Goal: Task Accomplishment & Management: Complete application form

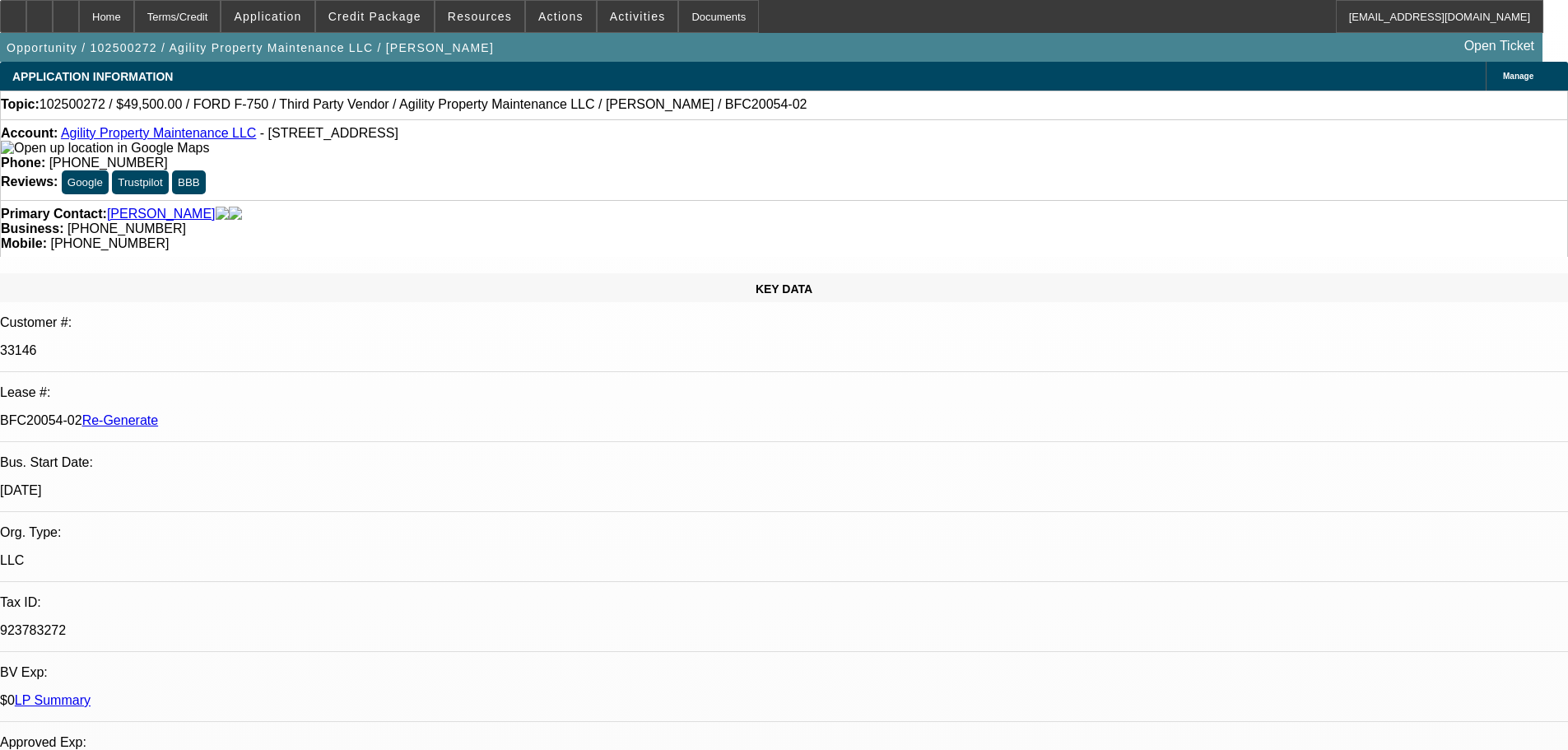
select select "3"
select select "0"
select select "6"
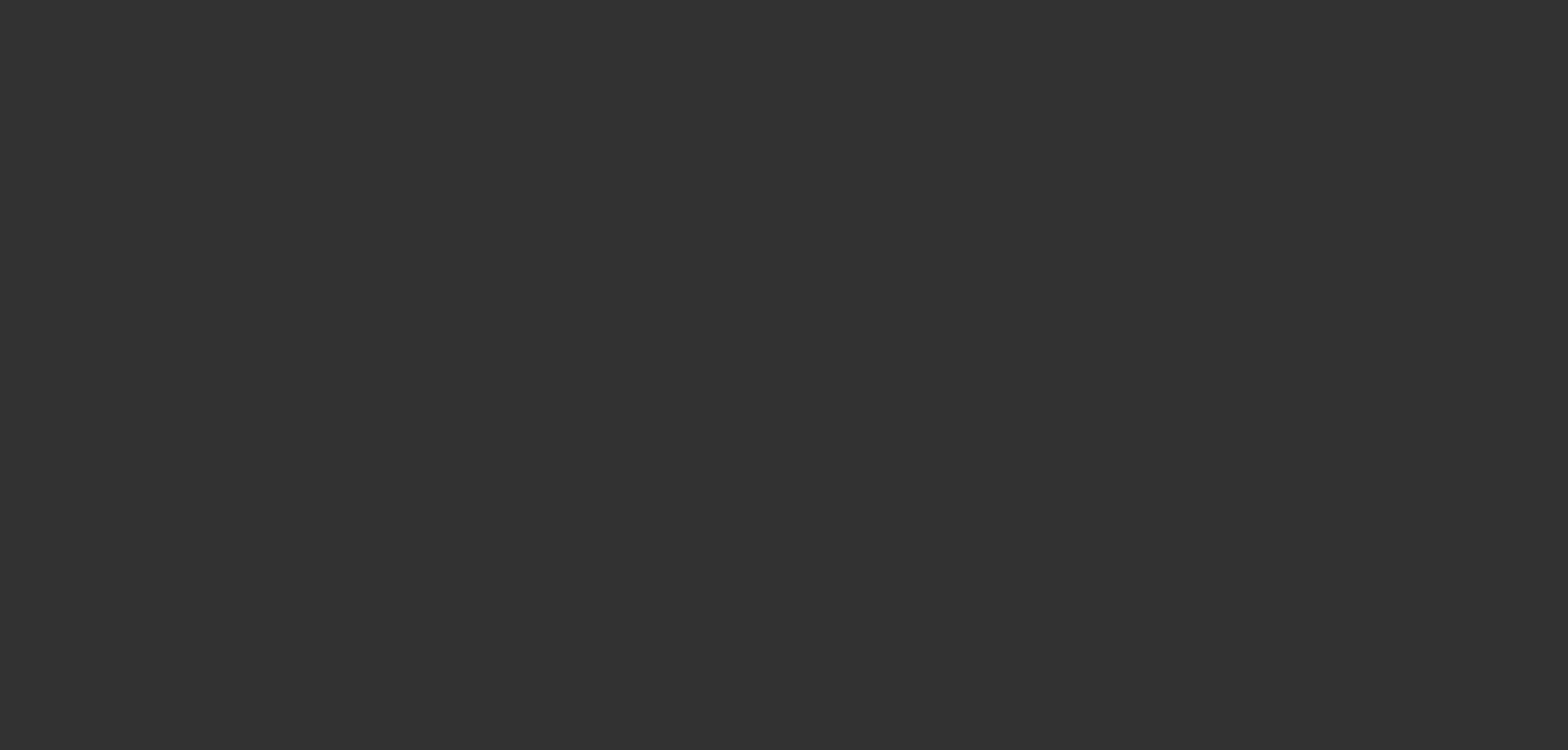
select select "3"
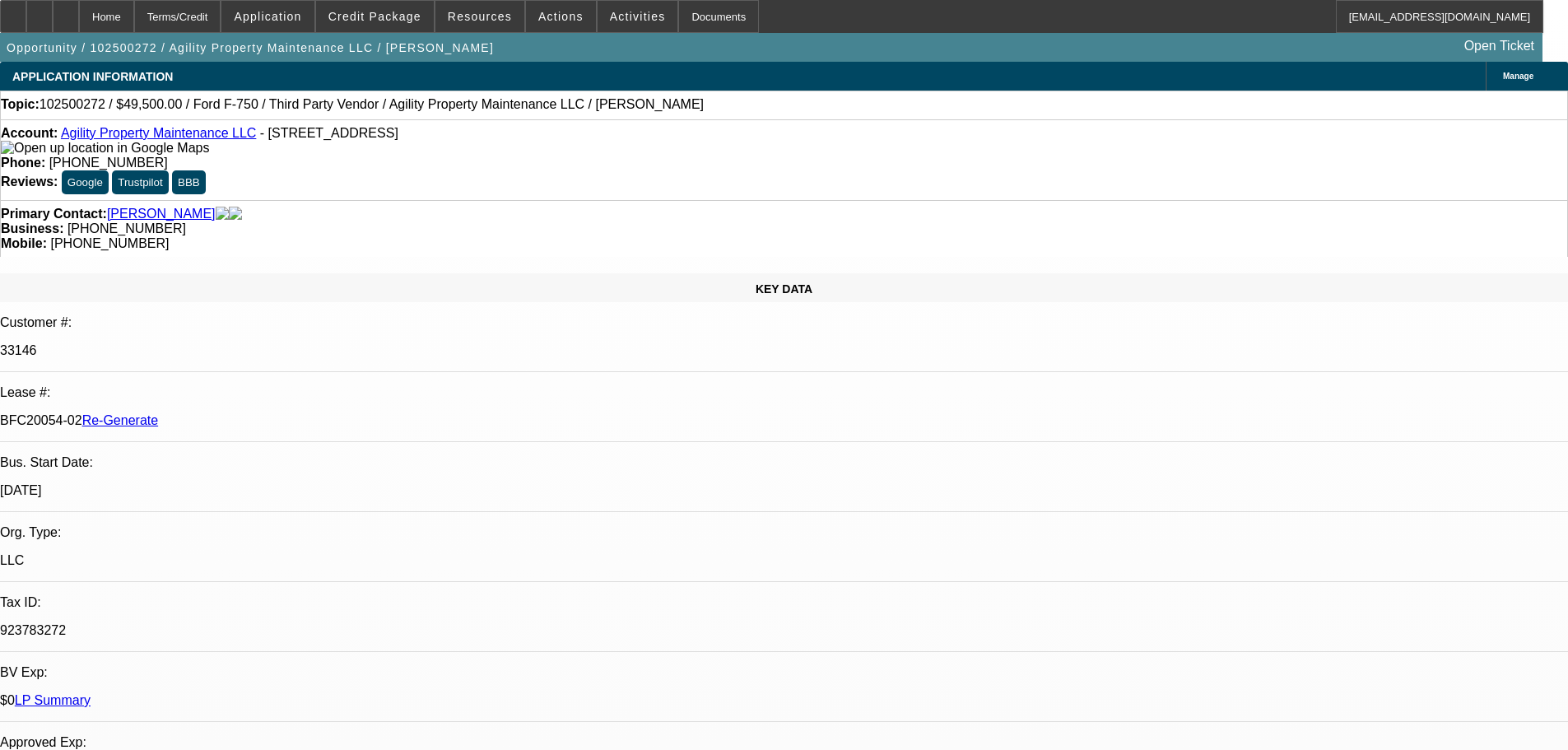
select select "0"
select select "6"
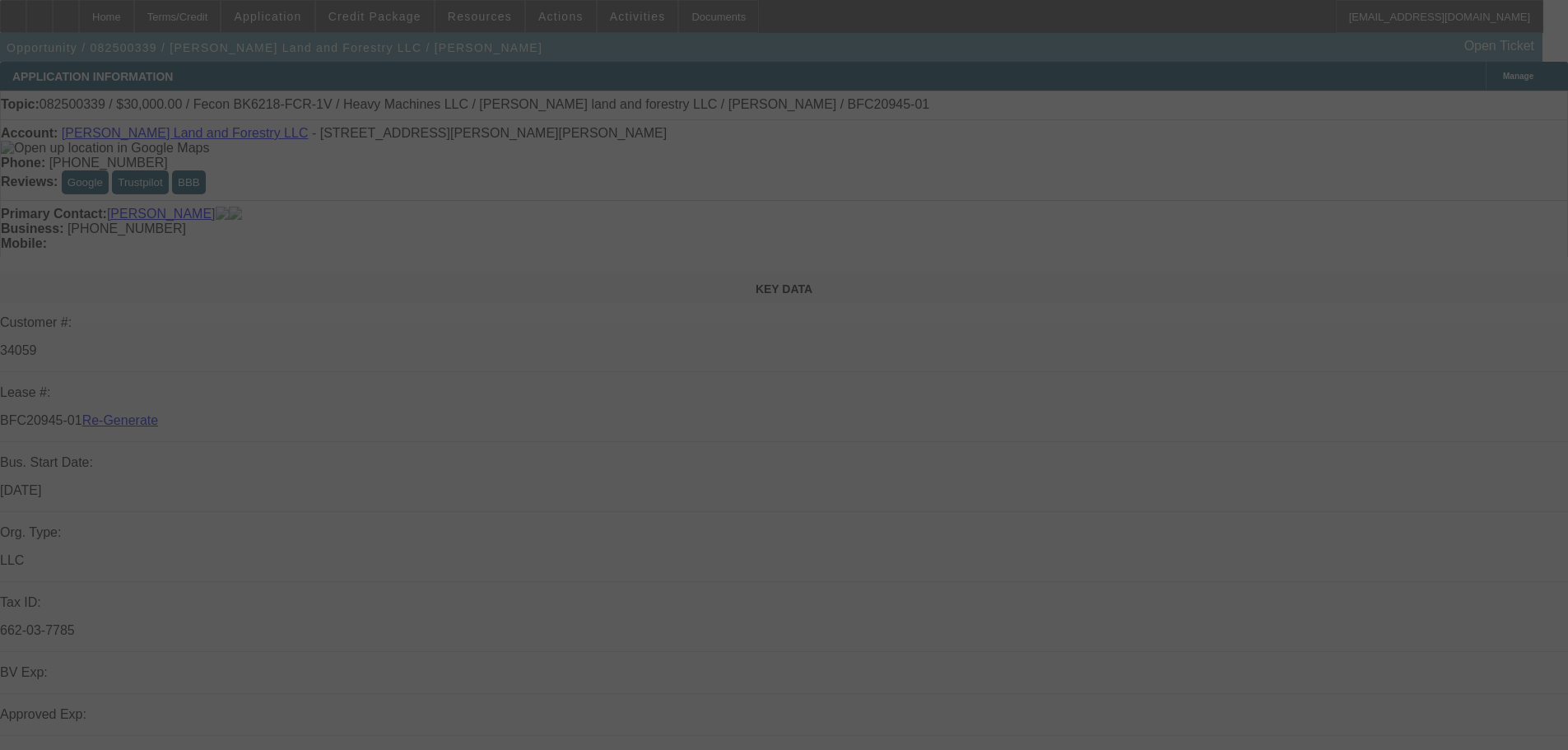
select select "4"
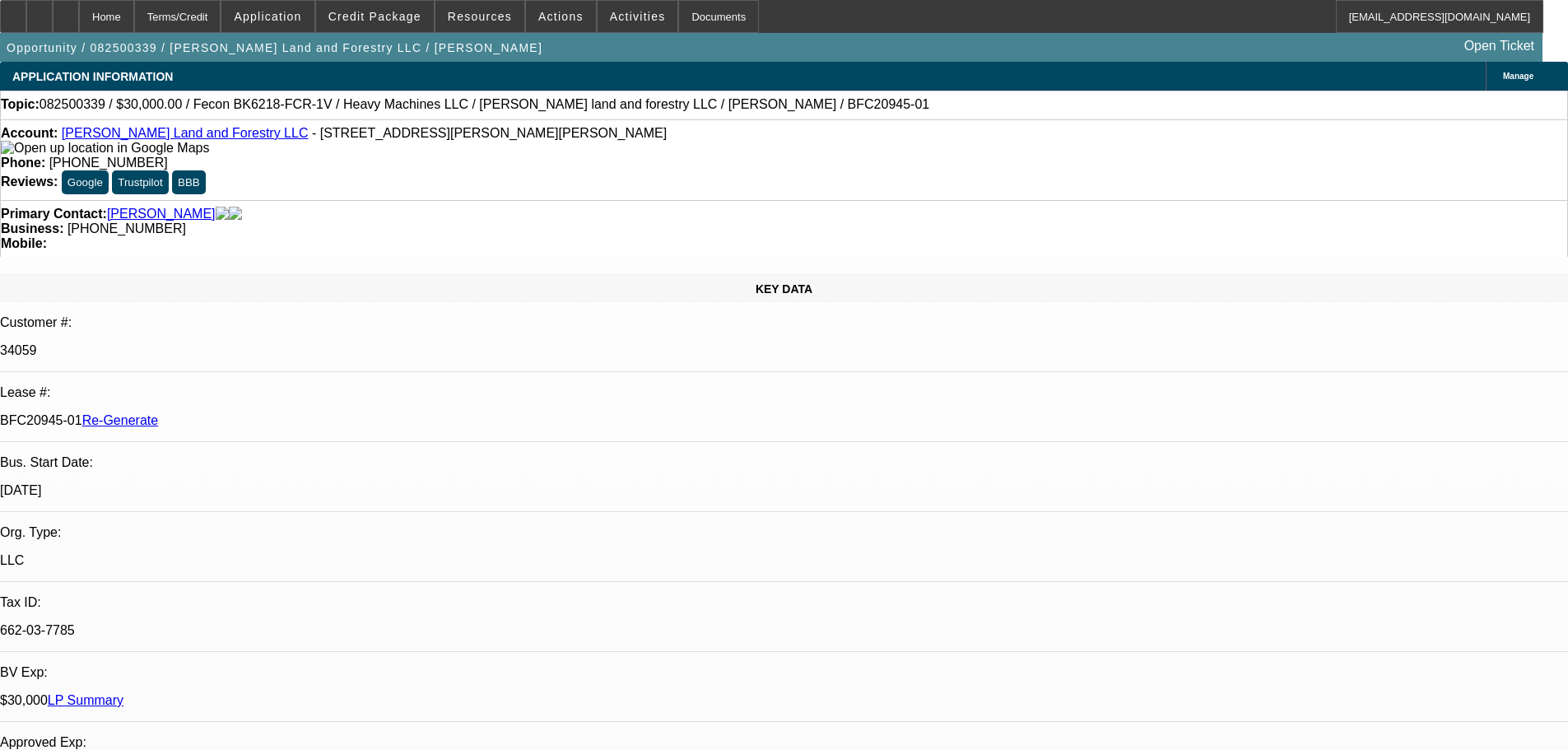
select select "0"
select select "2"
select select "0"
select select "6"
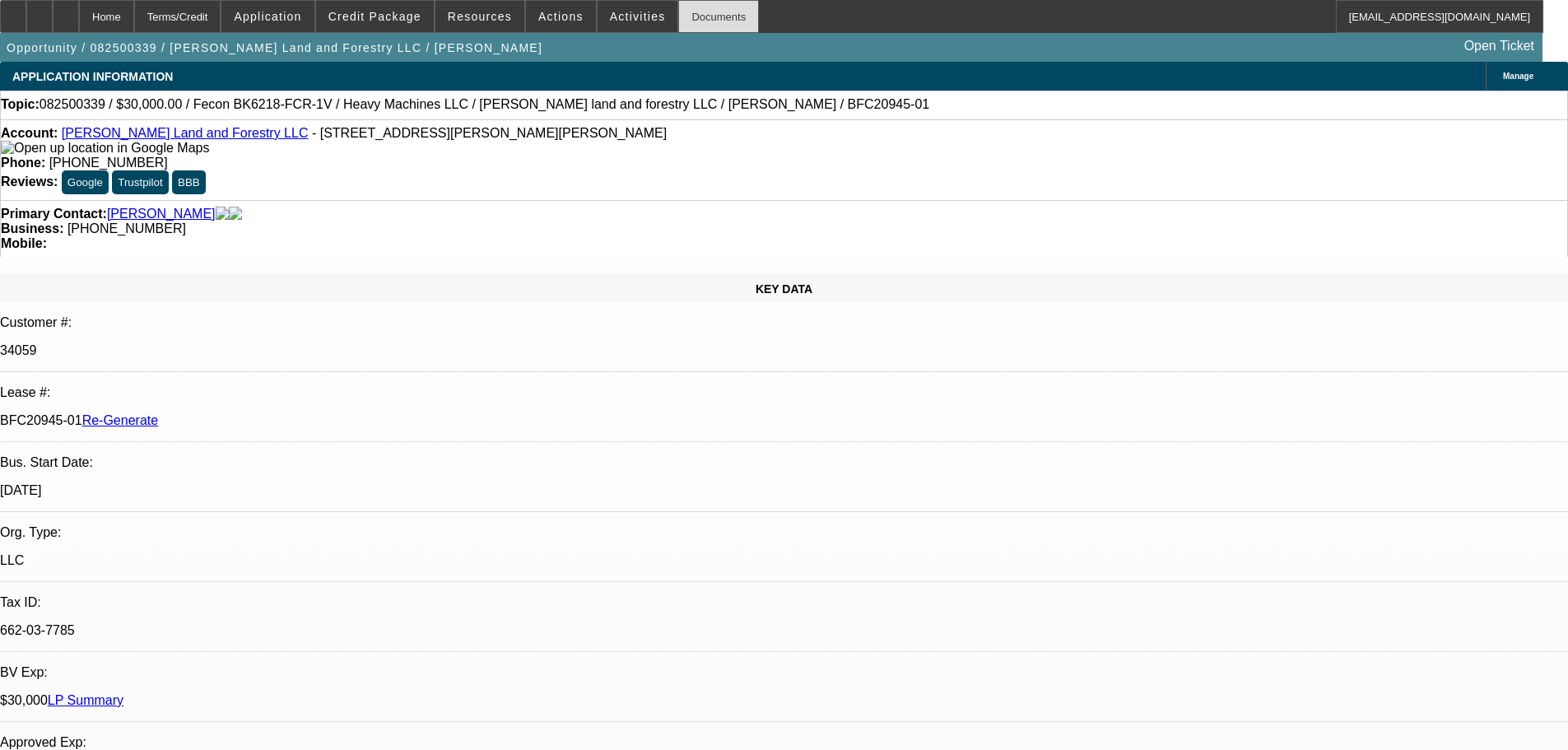
click at [703, 21] on div "Documents" at bounding box center [719, 16] width 81 height 33
click at [714, 10] on div "Documents" at bounding box center [719, 16] width 81 height 33
click at [425, 28] on span at bounding box center [375, 16] width 118 height 40
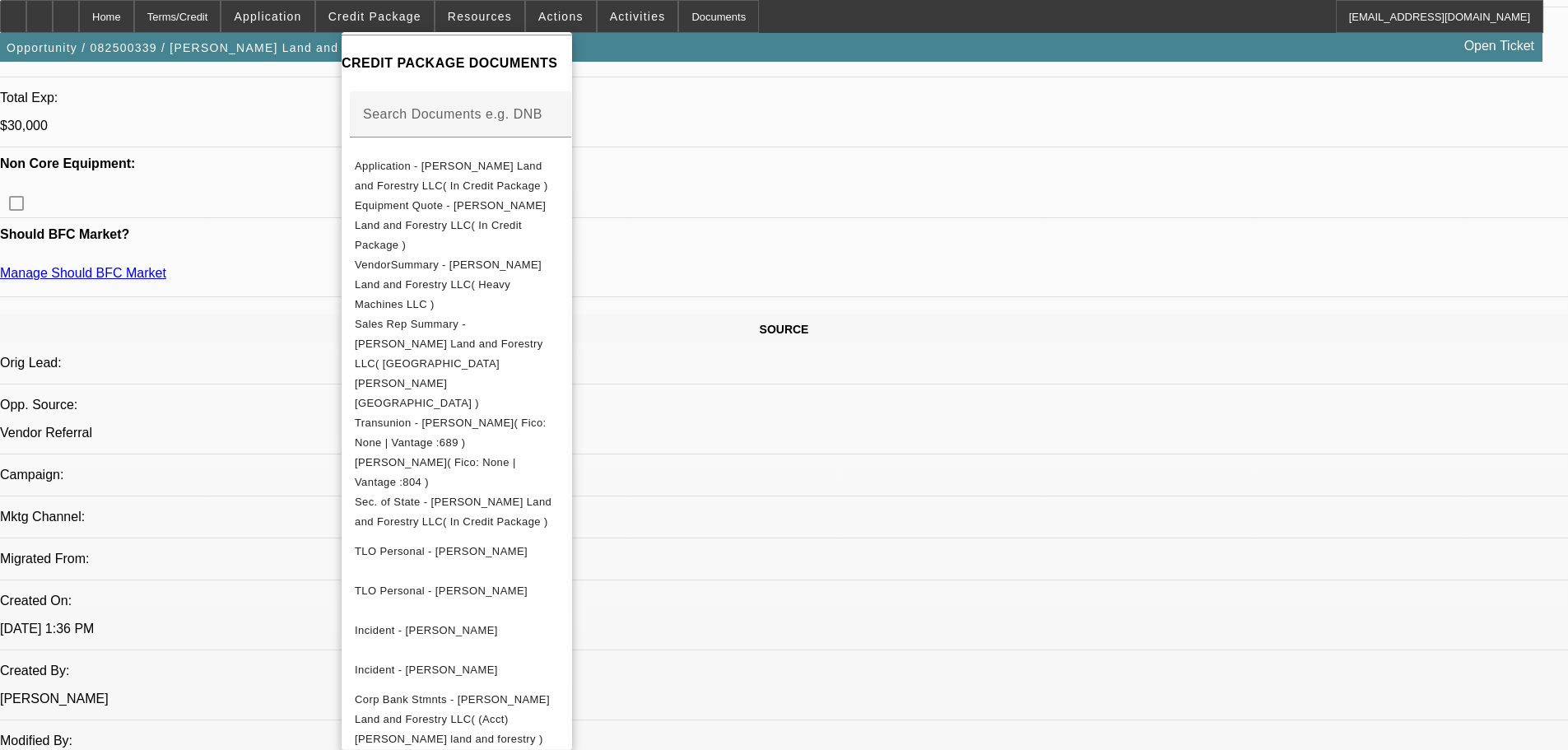
scroll to position [823, 0]
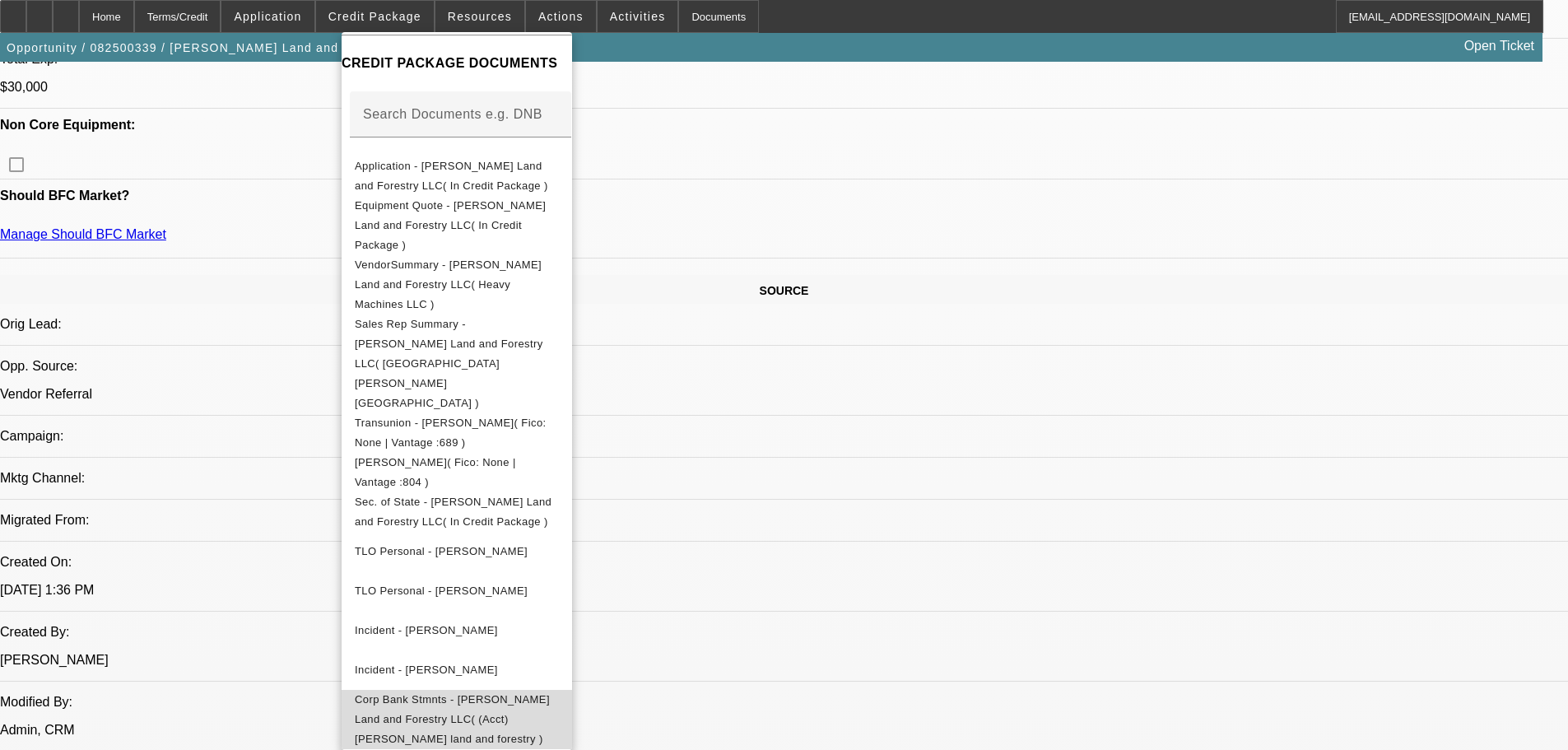
click at [440, 693] on span "Corp Bank Stmnts - Harper Land and Forestry LLC( (Acct) Harper land and forestr…" at bounding box center [452, 719] width 195 height 52
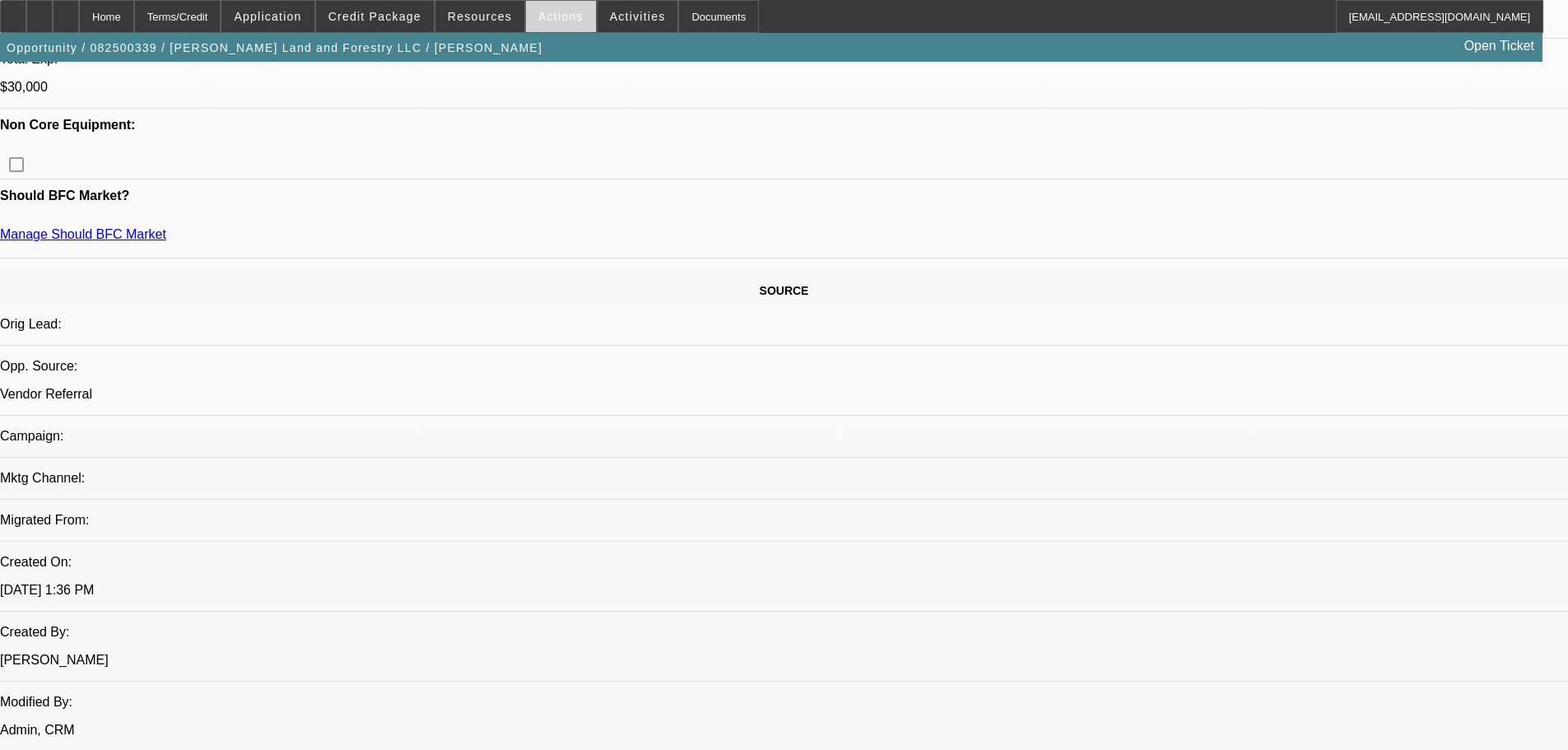
click at [557, 12] on span "Actions" at bounding box center [561, 17] width 45 height 13
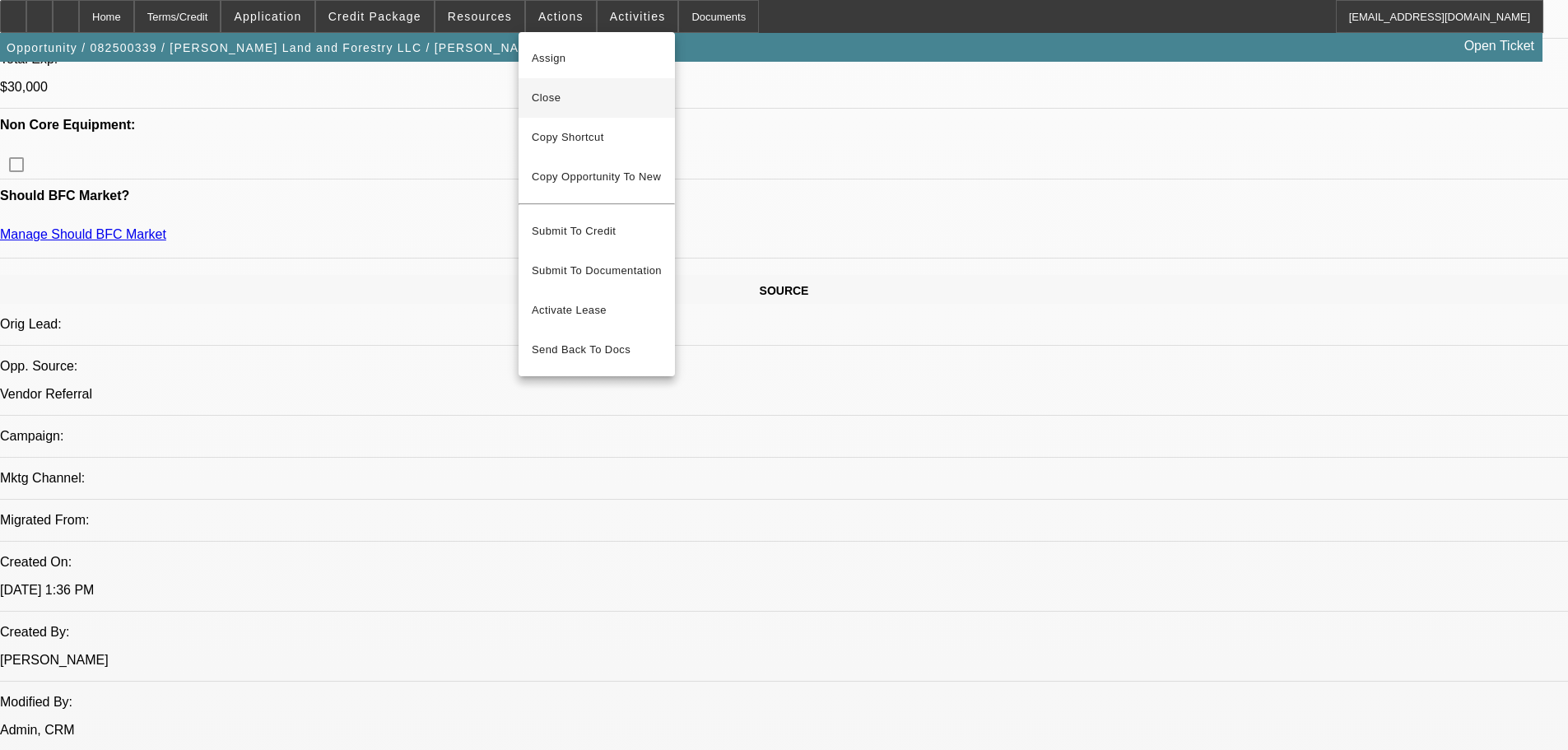
click at [578, 91] on span "Close" at bounding box center [596, 98] width 130 height 19
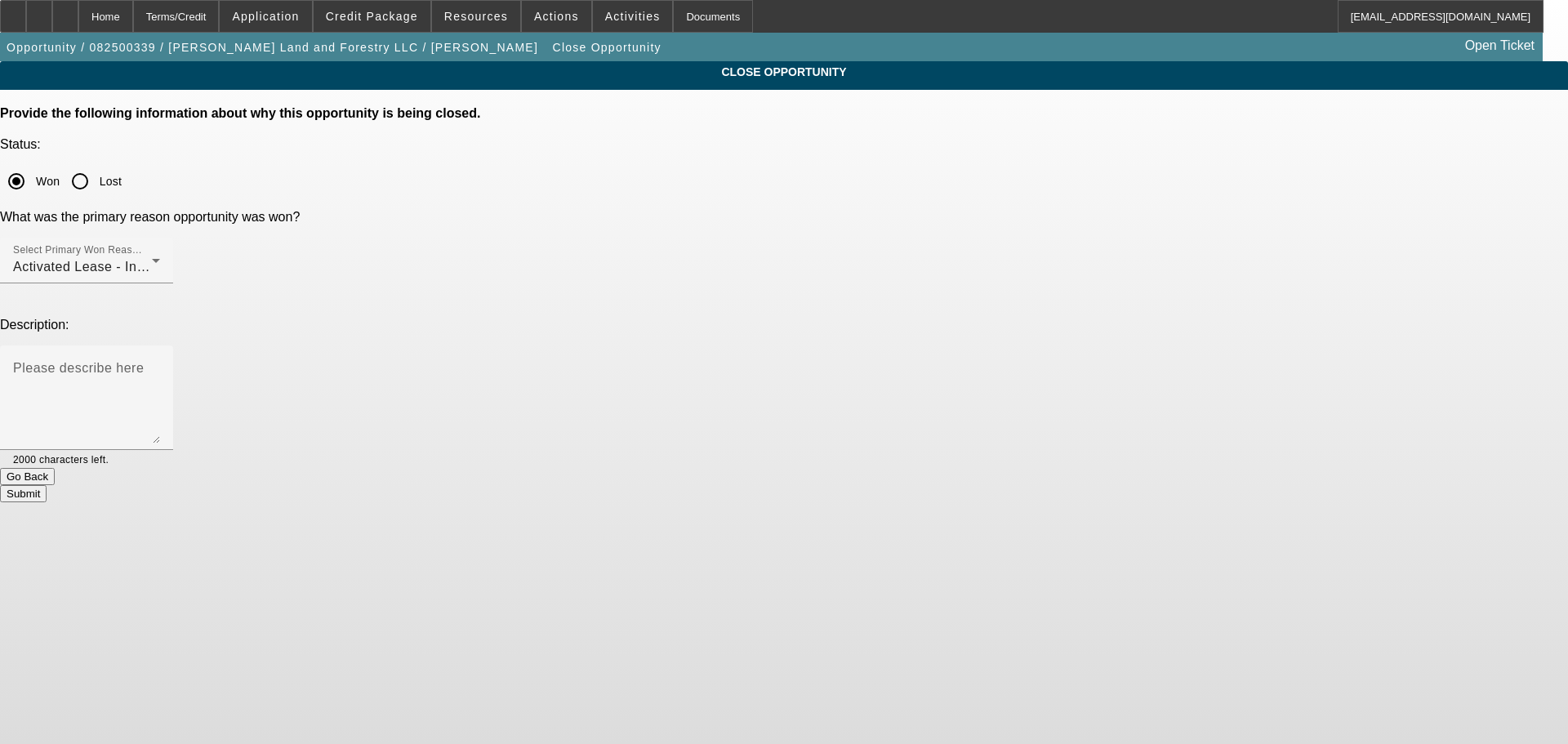
click at [47, 485] on button "Submit" at bounding box center [23, 494] width 47 height 18
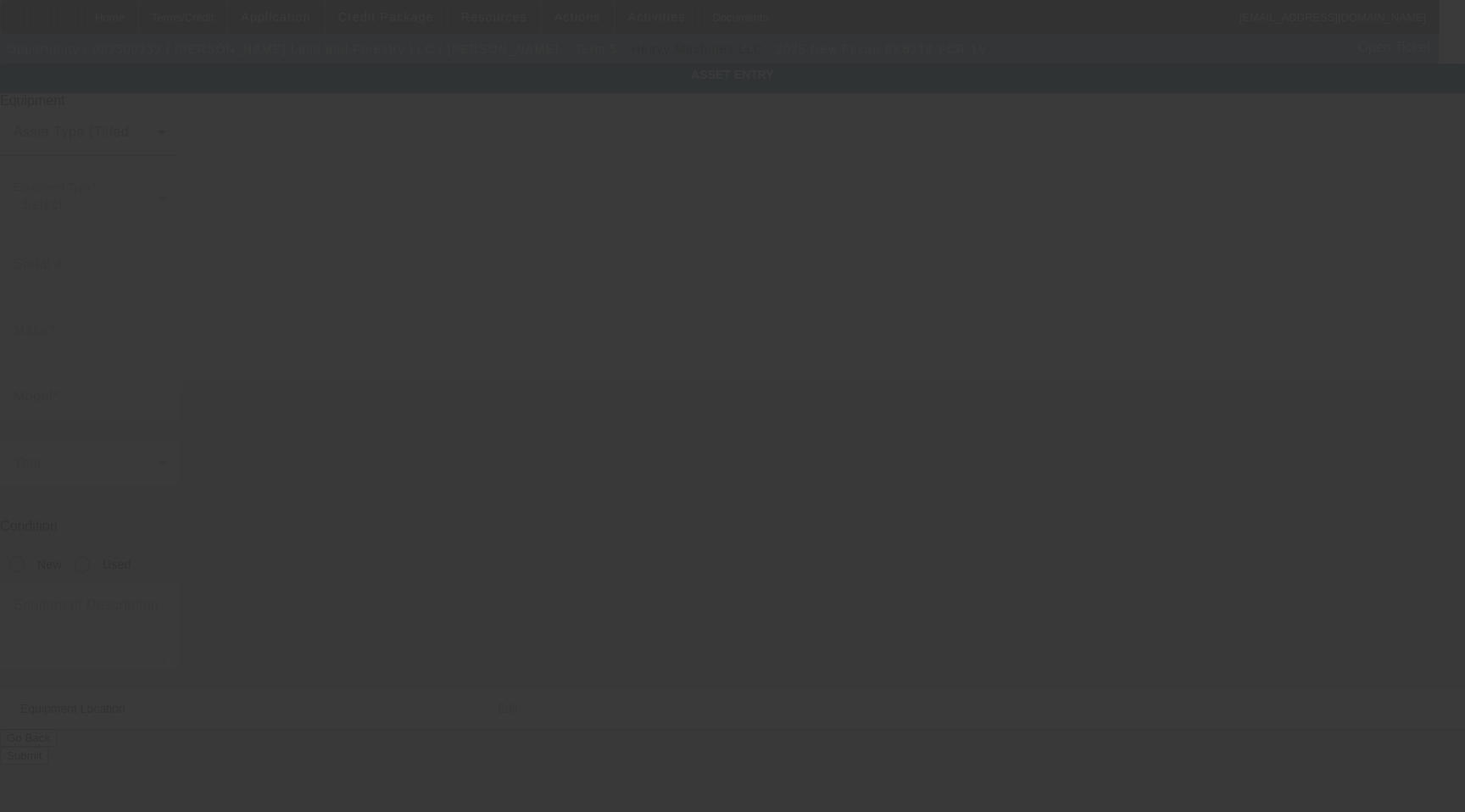
type input "Fecon"
type input "BK6218-FCR-1V"
radio input "true"
type textarea "Mulcher Includes all options, attachments, and accessories"
type input "[STREET_ADDRESS][PERSON_NAME]"
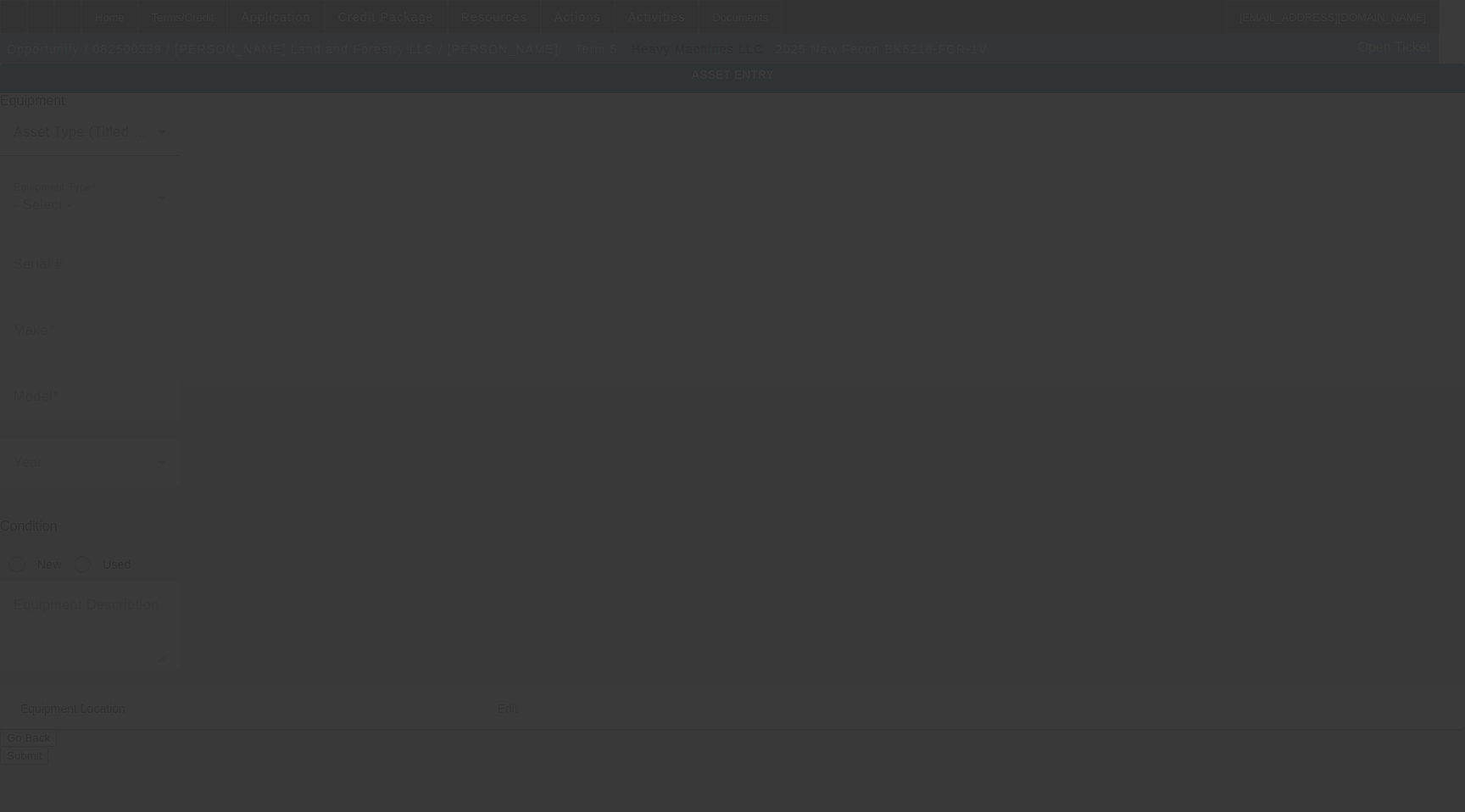
type input "Hineston"
type input "71438"
type input "Vernon Parish"
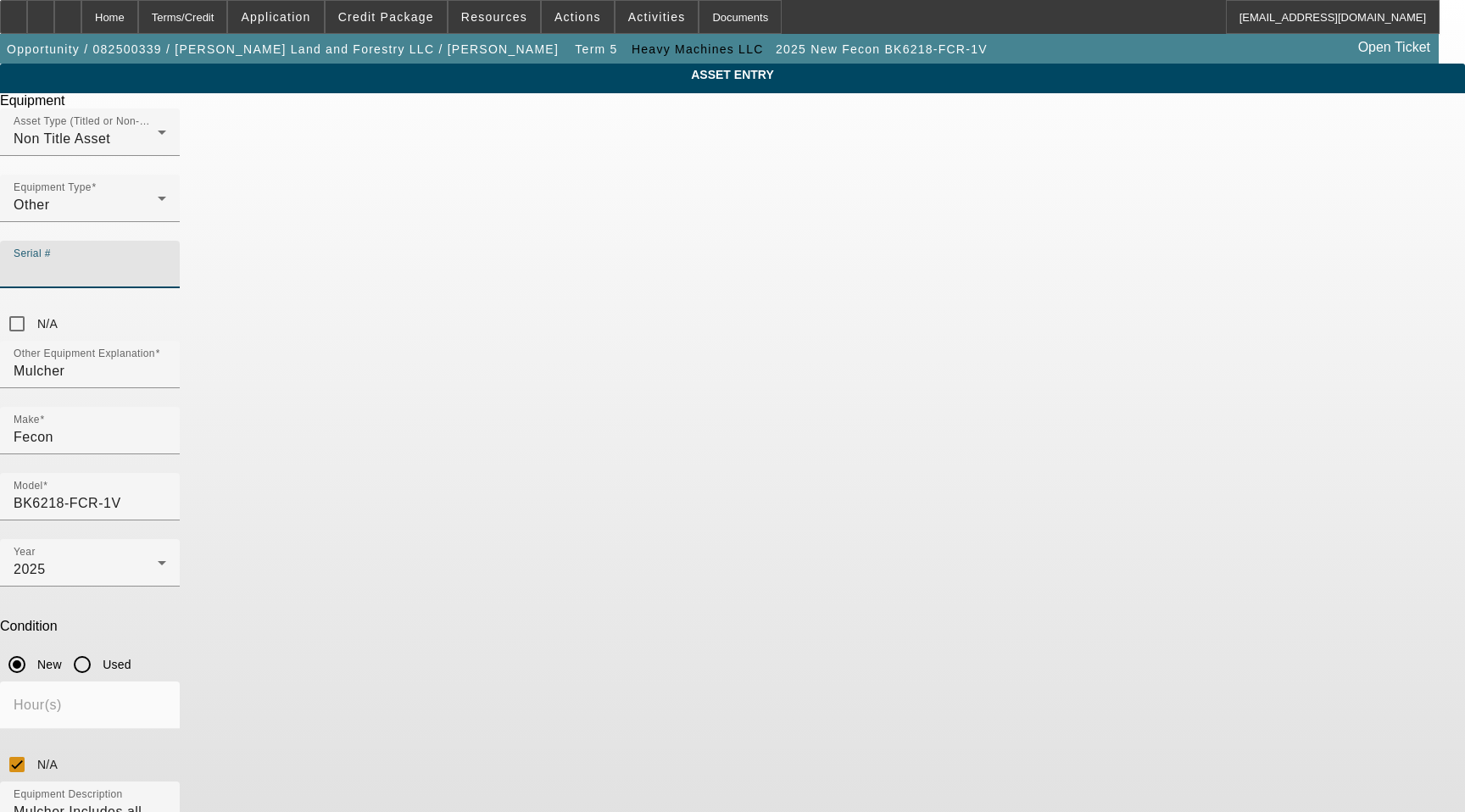
click at [166, 261] on input "Serial #" at bounding box center [90, 271] width 152 height 20
type input "O"
type input "0BK6218010222"
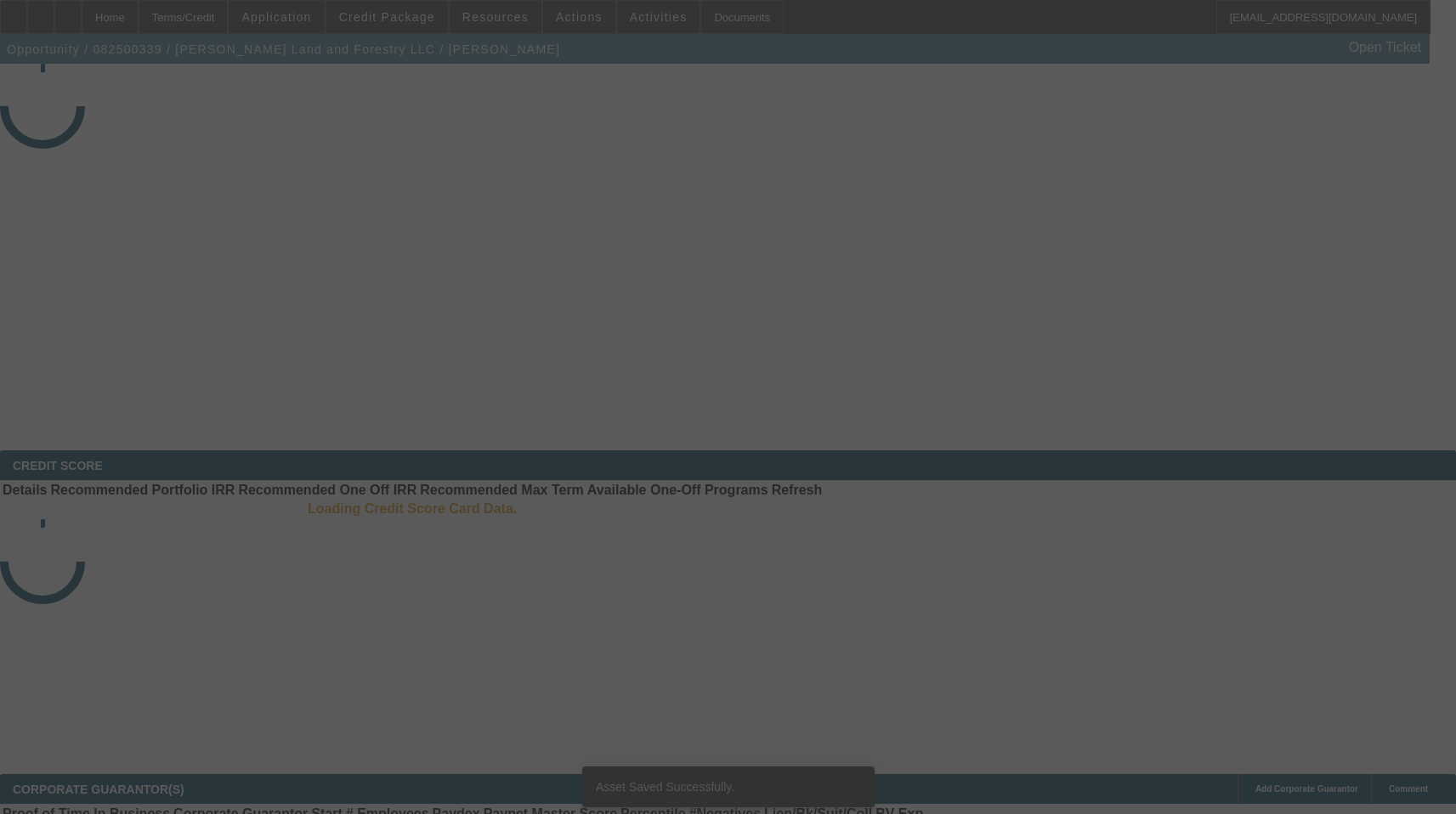
select select "4"
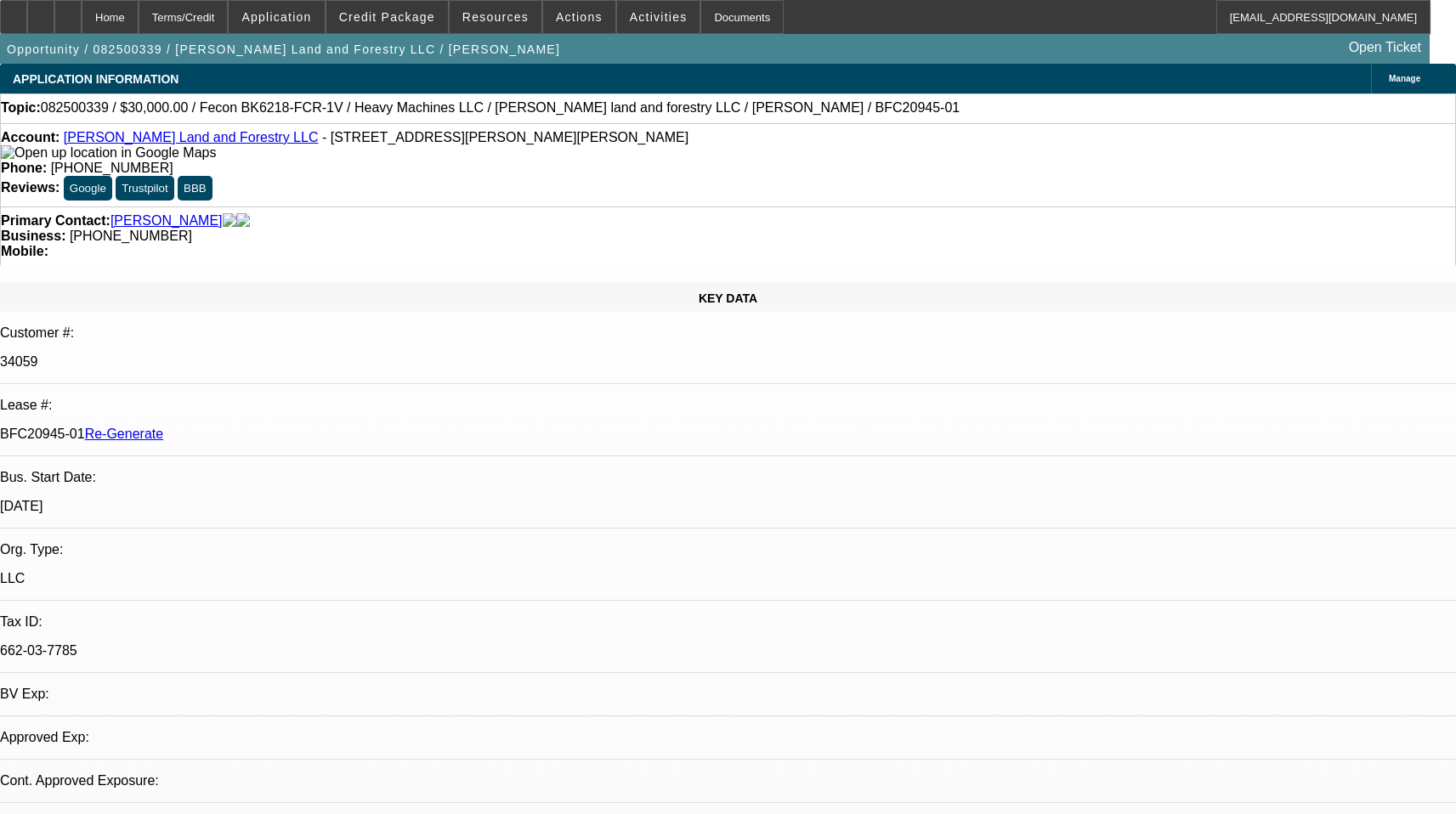
select select "0"
select select "2"
select select "0"
select select "6"
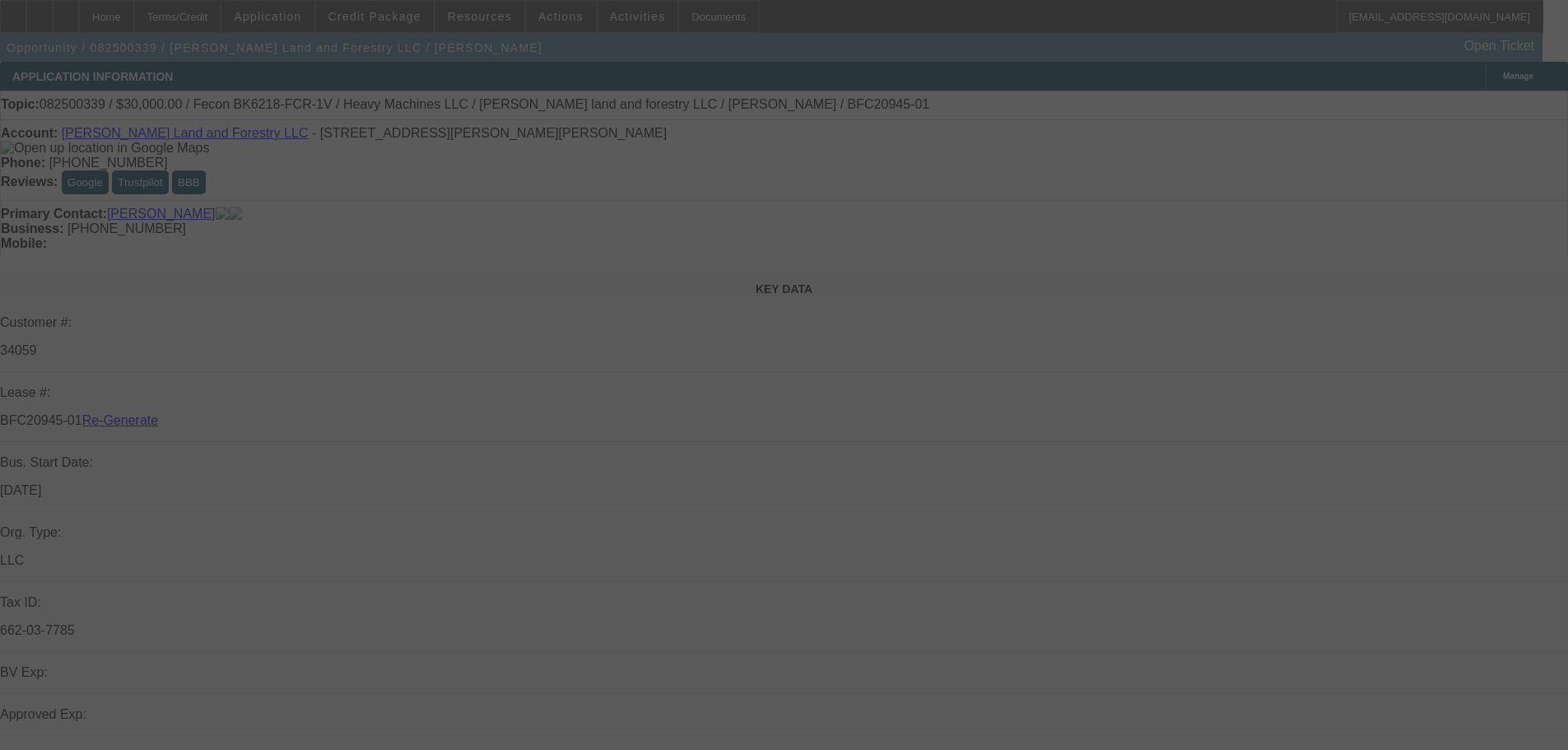
select select "4"
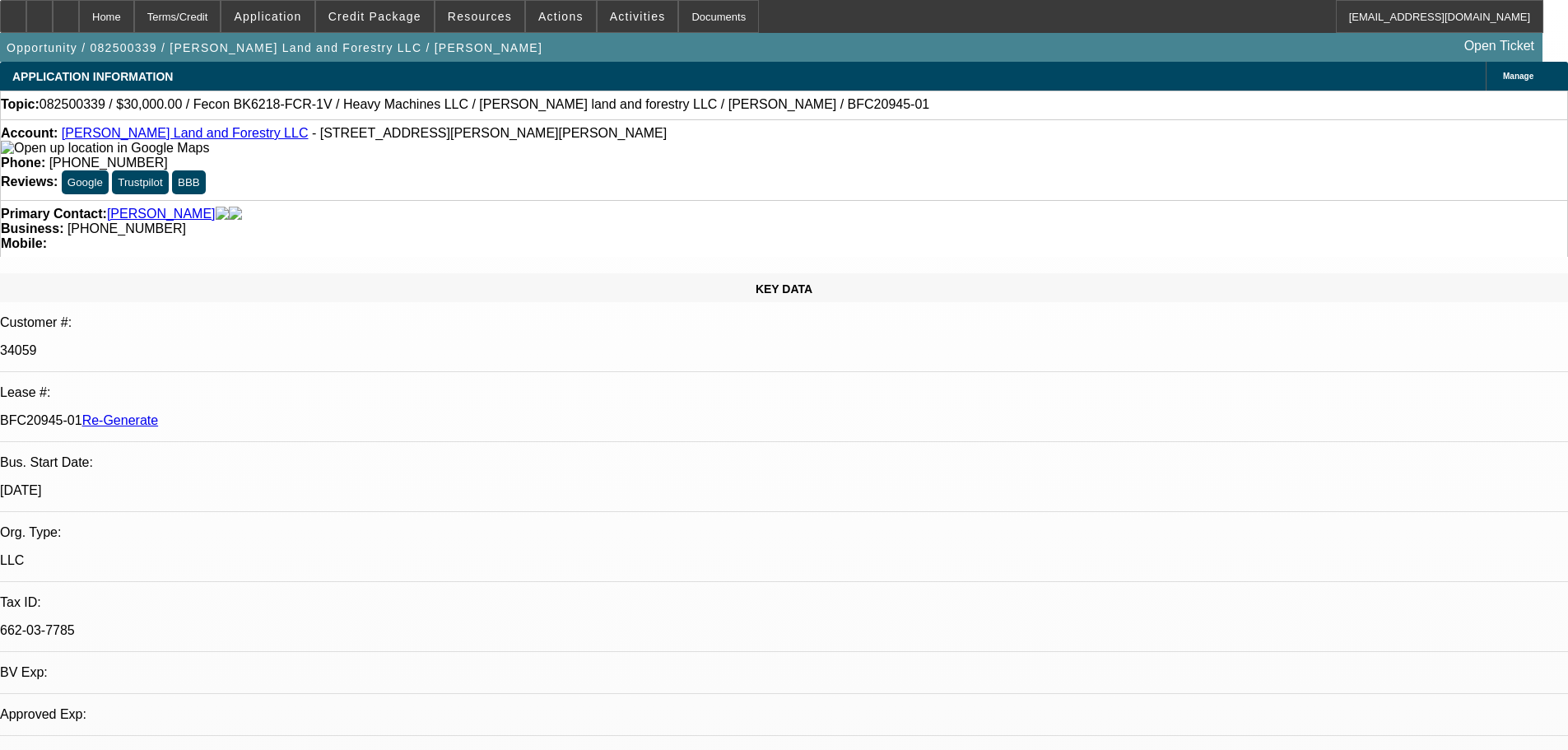
select select "0"
select select "2"
select select "0"
select select "6"
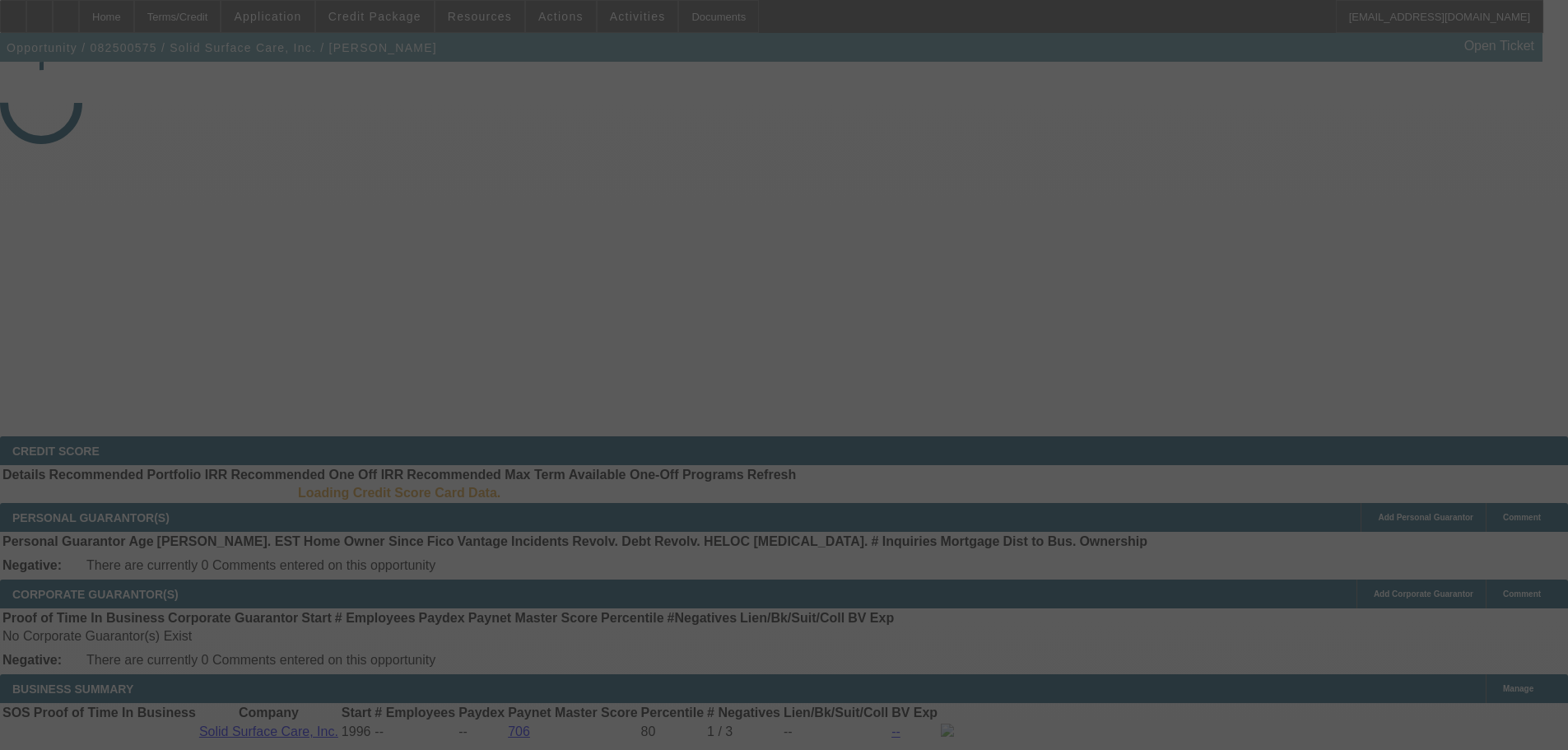
select select "4"
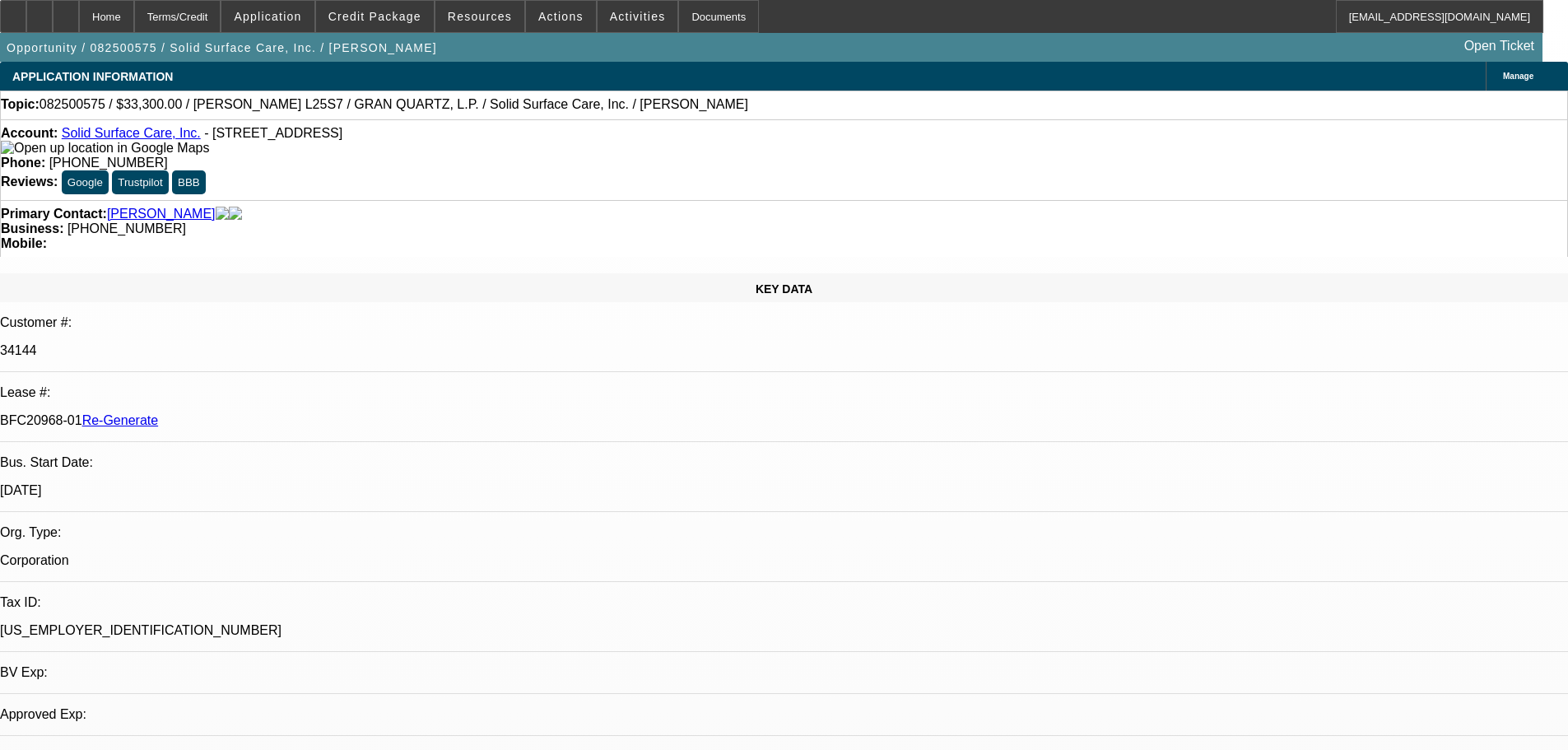
select select "0"
select select "2"
select select "0"
select select "6"
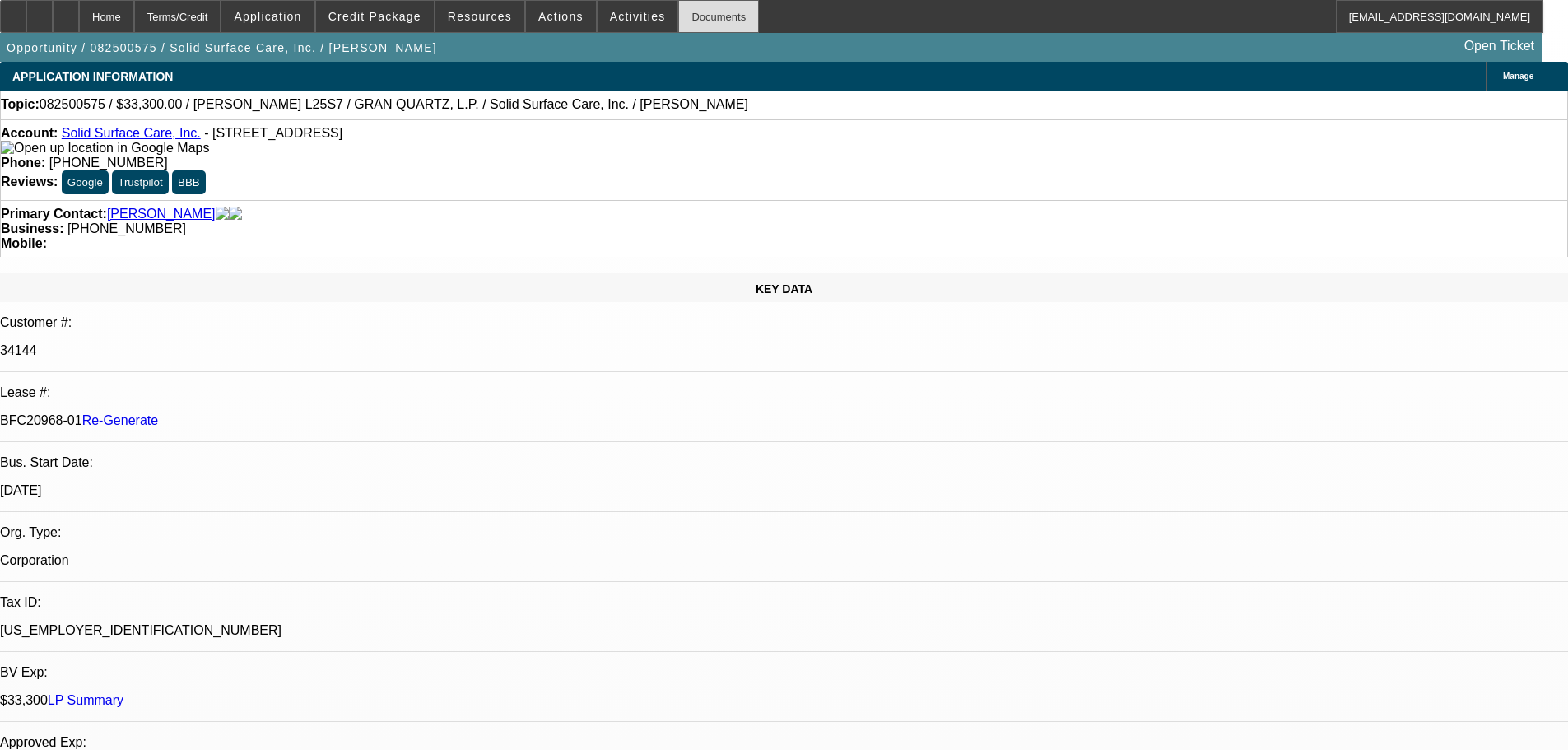
click at [695, 27] on div "Documents" at bounding box center [719, 16] width 81 height 33
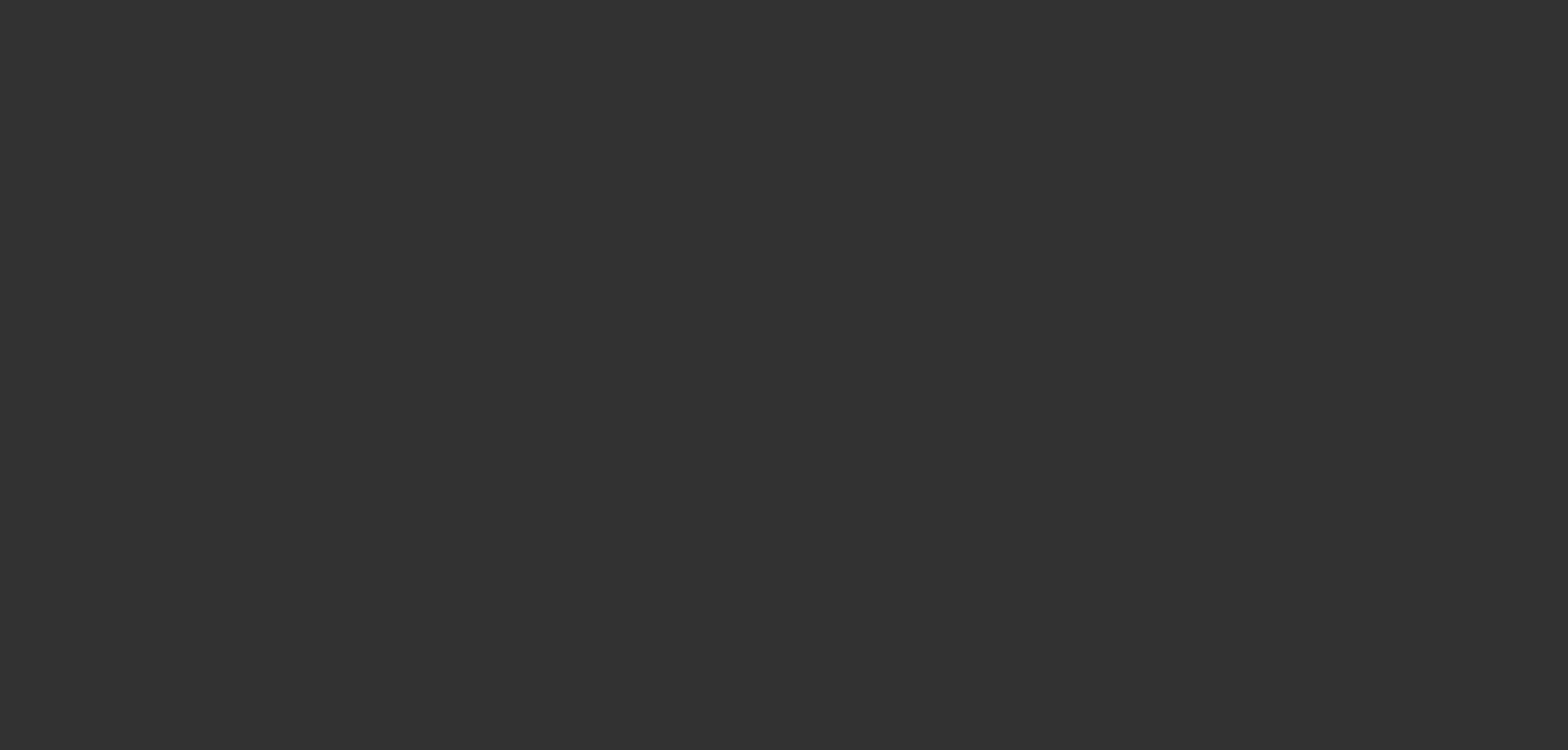
select select "4"
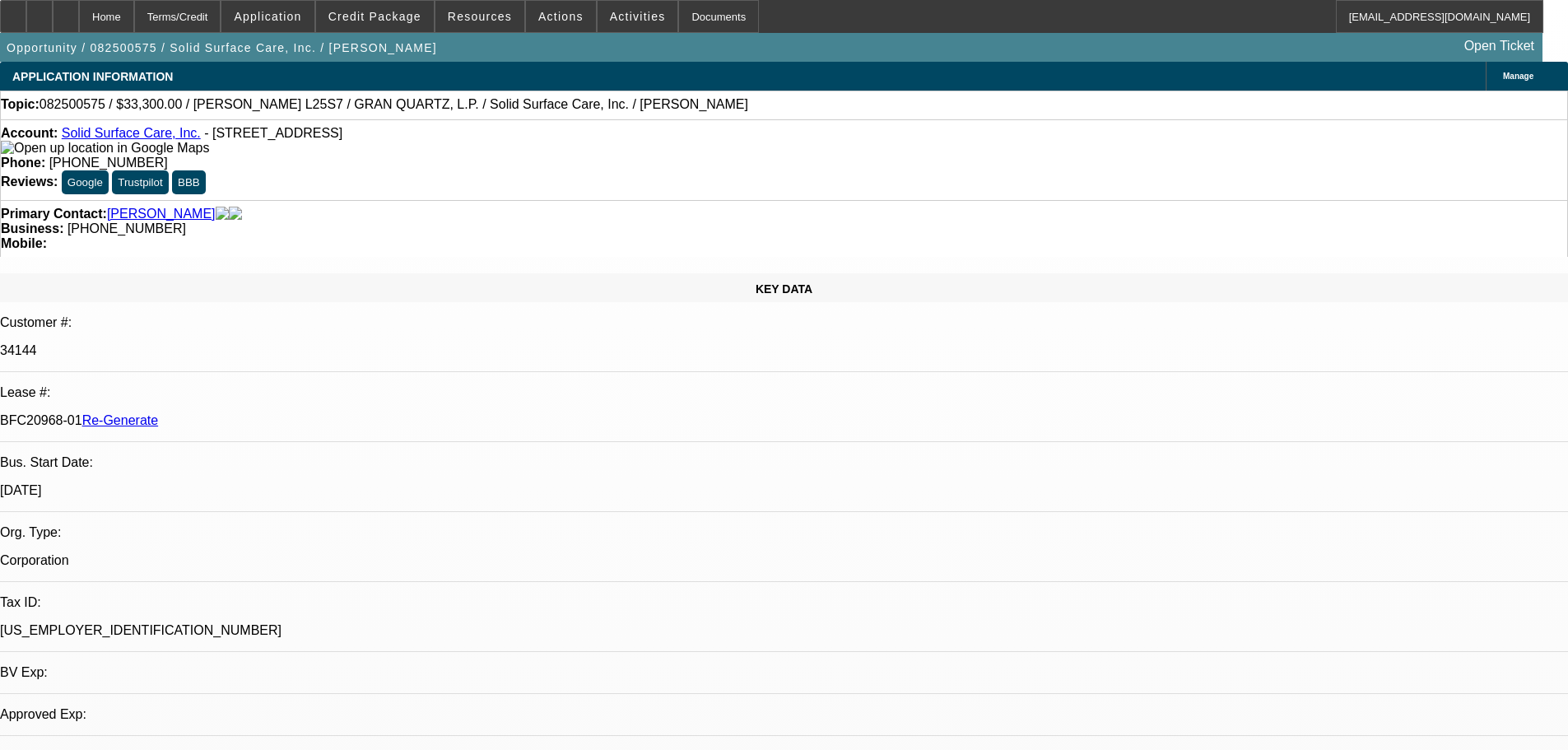
select select "0"
select select "2"
select select "0"
select select "1"
select select "2"
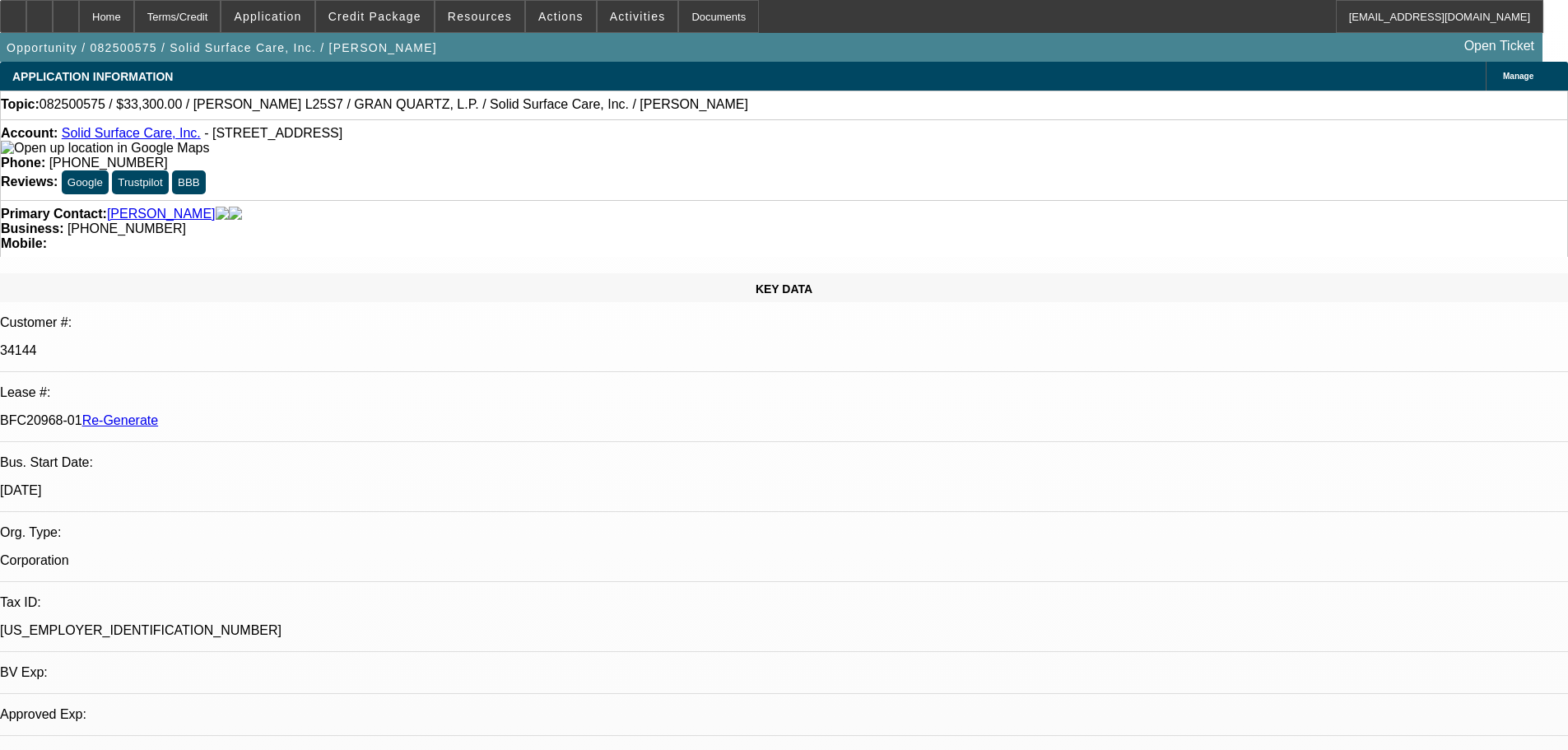
select select "6"
click at [610, 18] on span "Activities" at bounding box center [637, 17] width 56 height 13
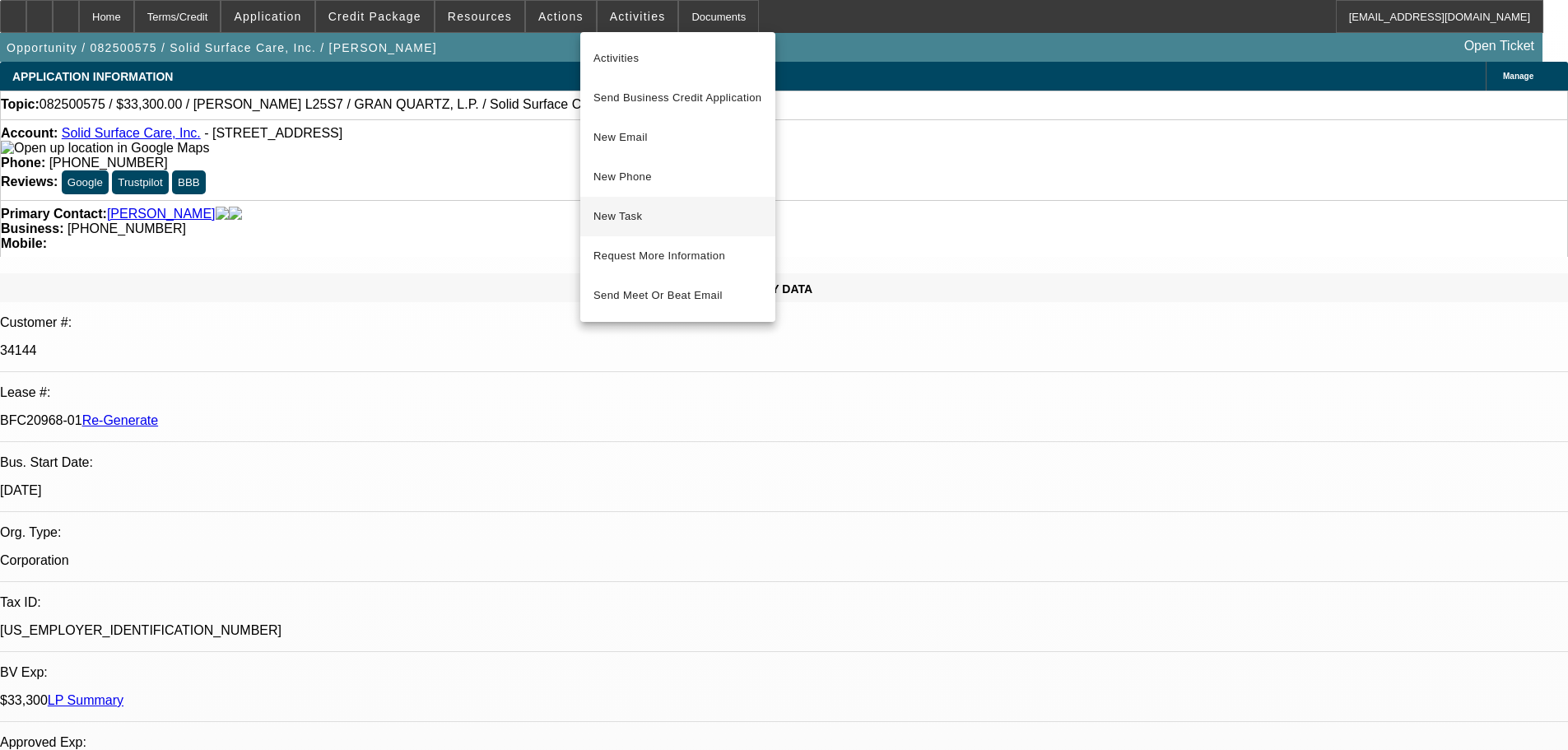
click at [657, 221] on span "New Task" at bounding box center [678, 216] width 169 height 19
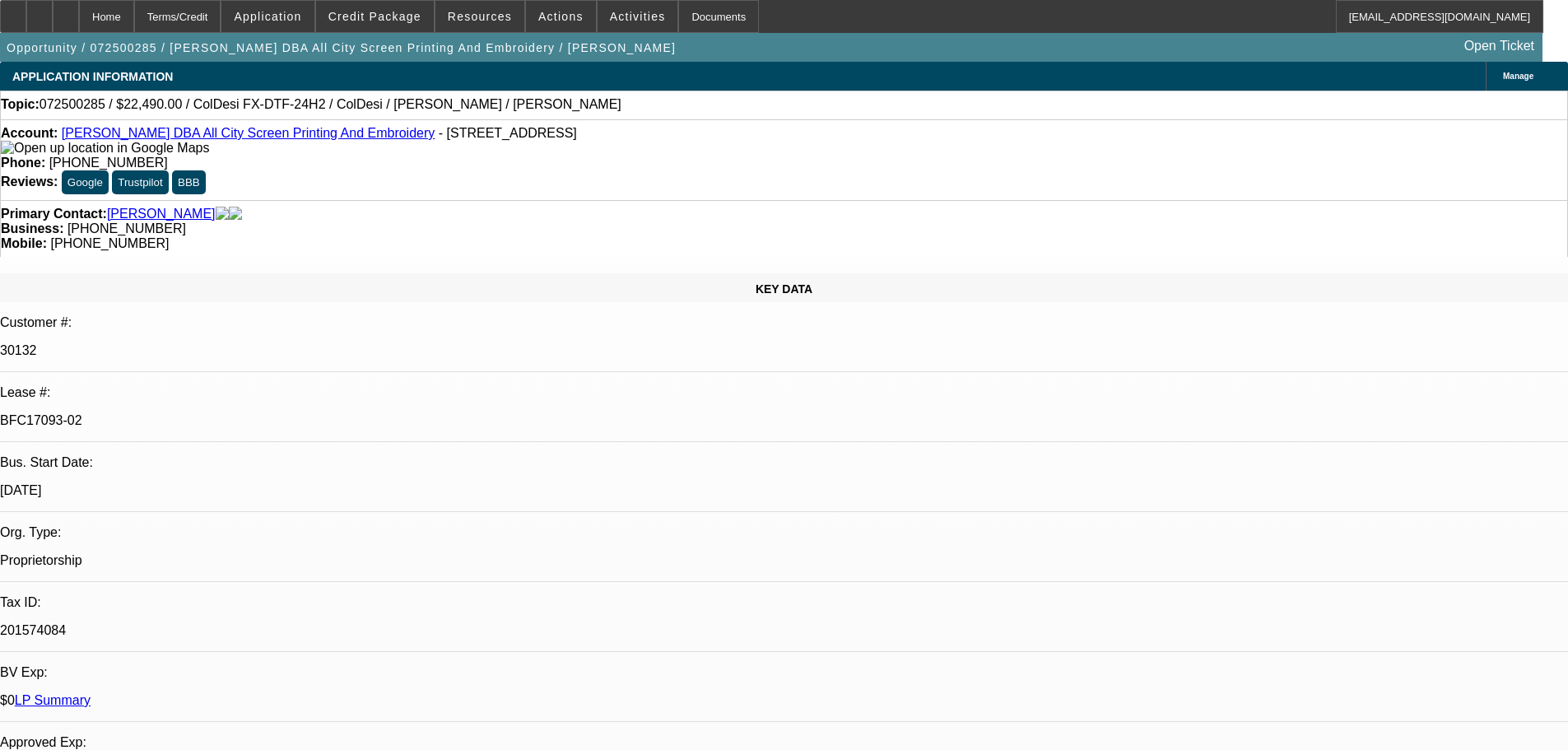
select select "0"
select select "0.1"
select select "0"
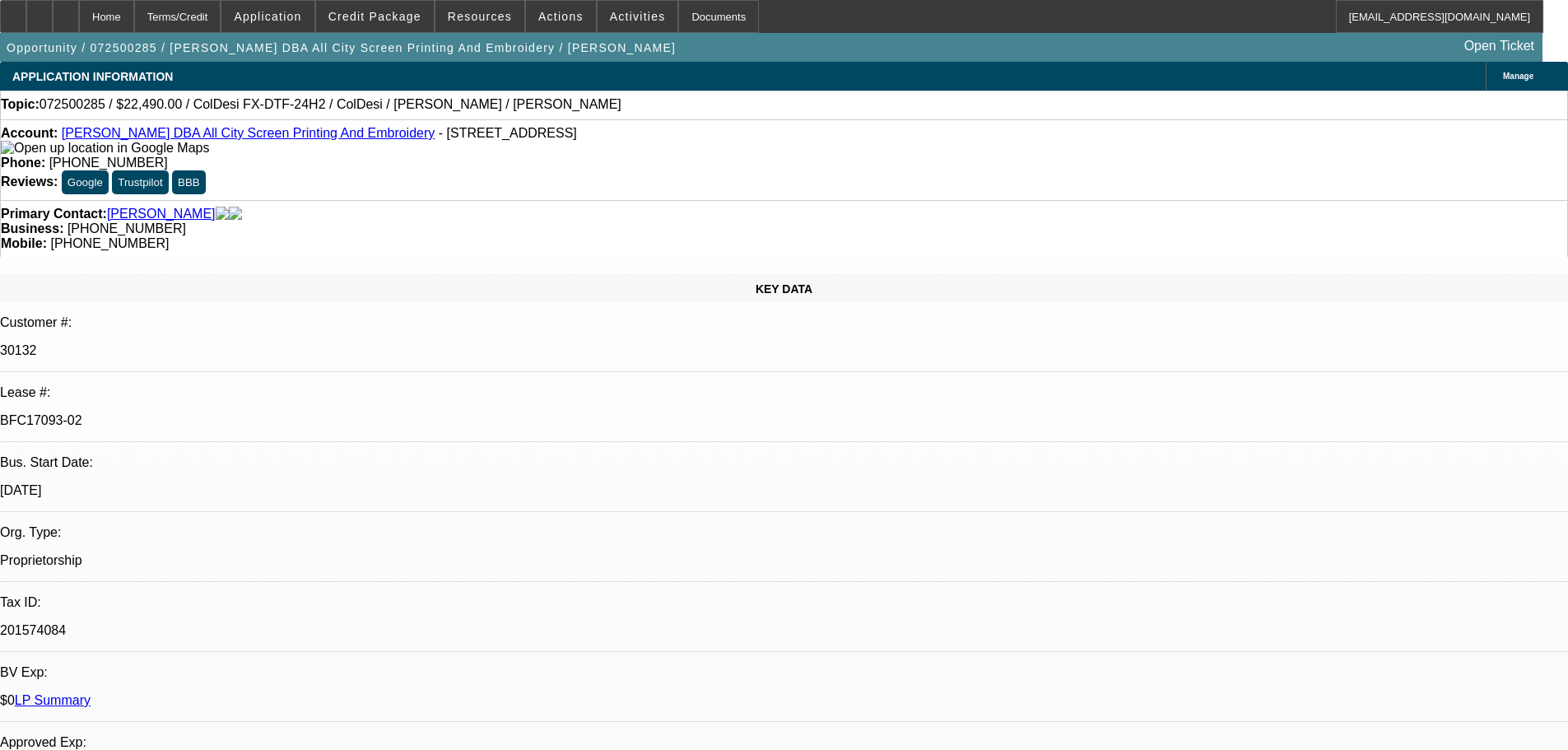
select select "0.1"
select select "0"
select select "0.1"
select select "1"
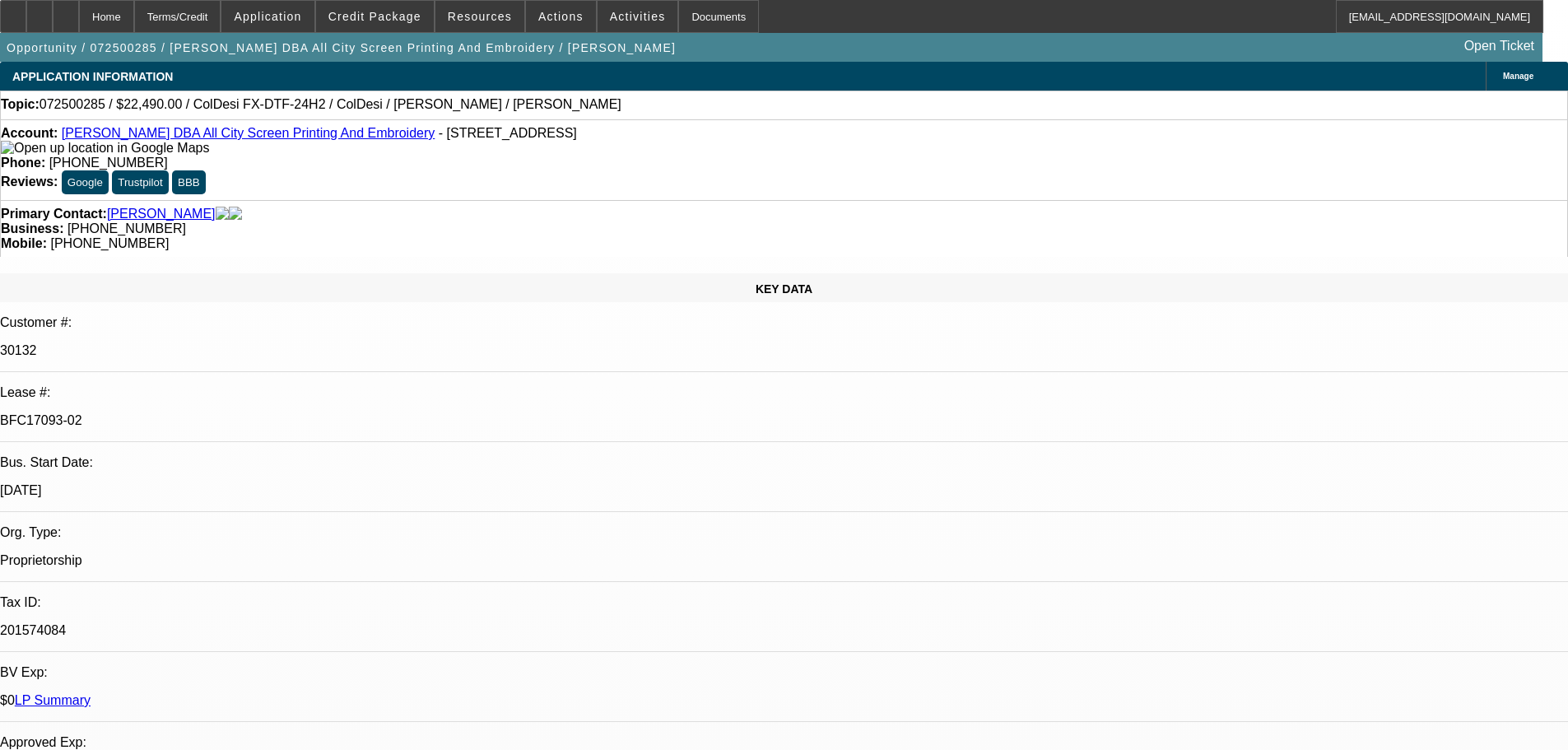
select select "1"
select select "4"
select select "1"
select select "4"
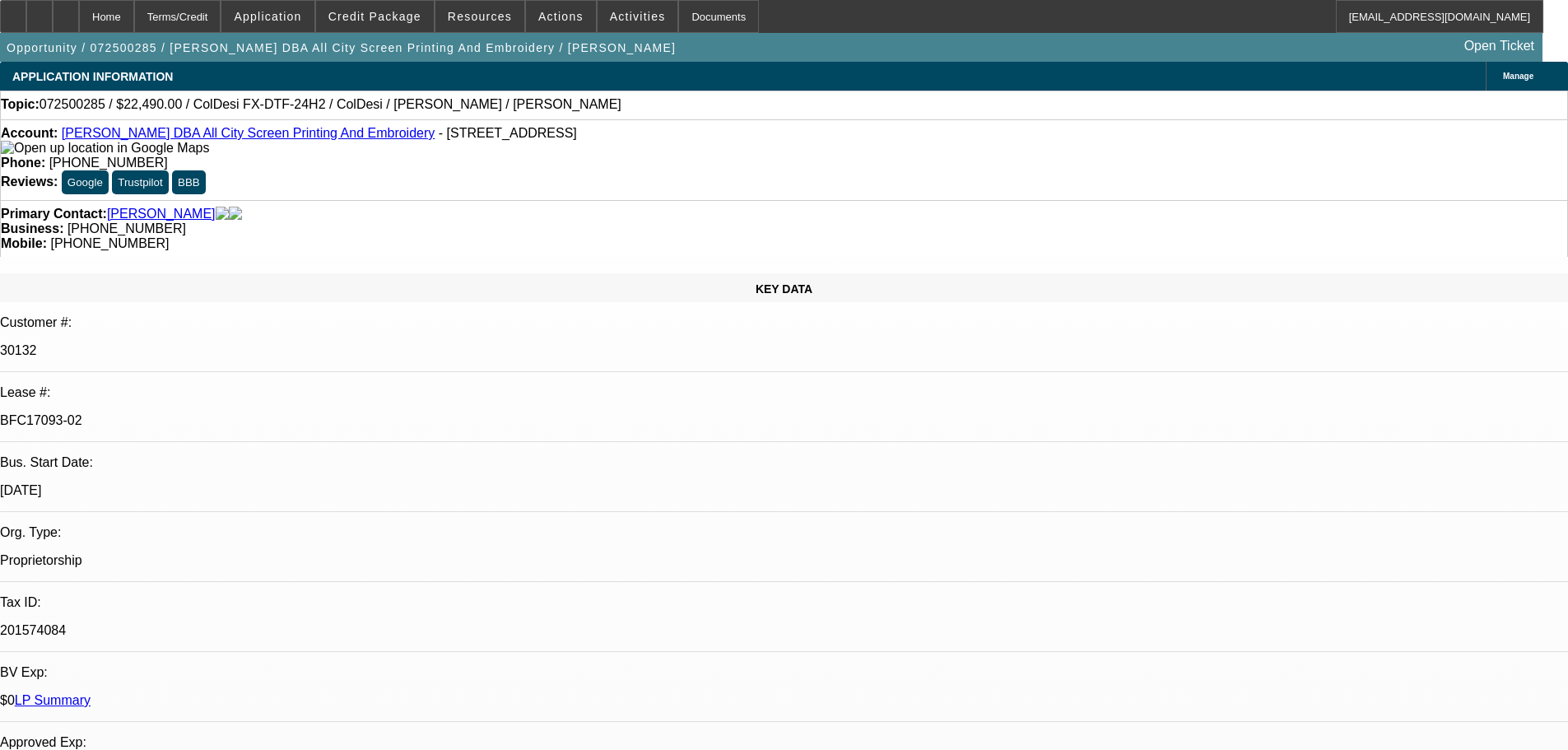
select select "1"
select select "4"
